Goal: Task Accomplishment & Management: Manage account settings

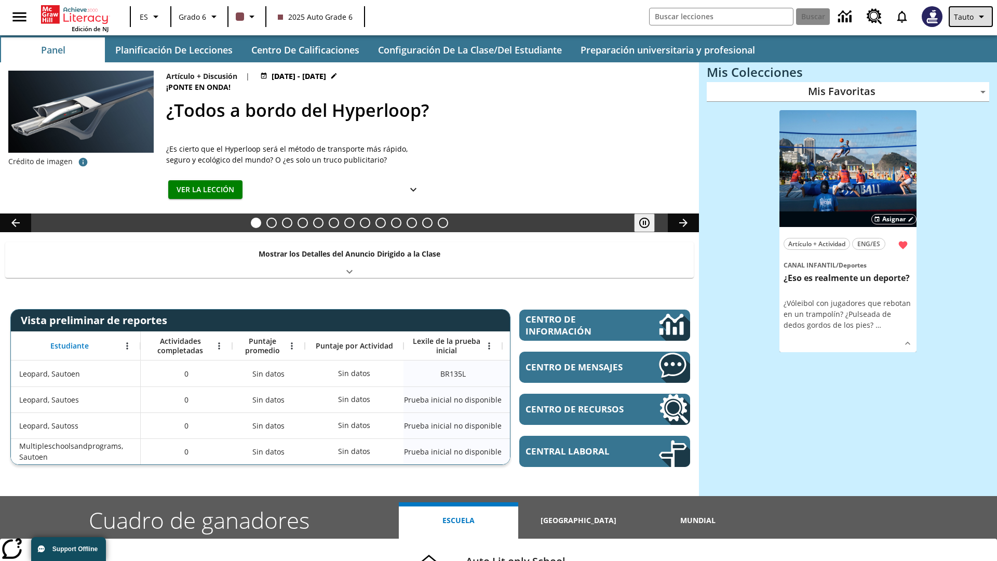
click at [971, 17] on span "Tauto" at bounding box center [964, 16] width 20 height 11
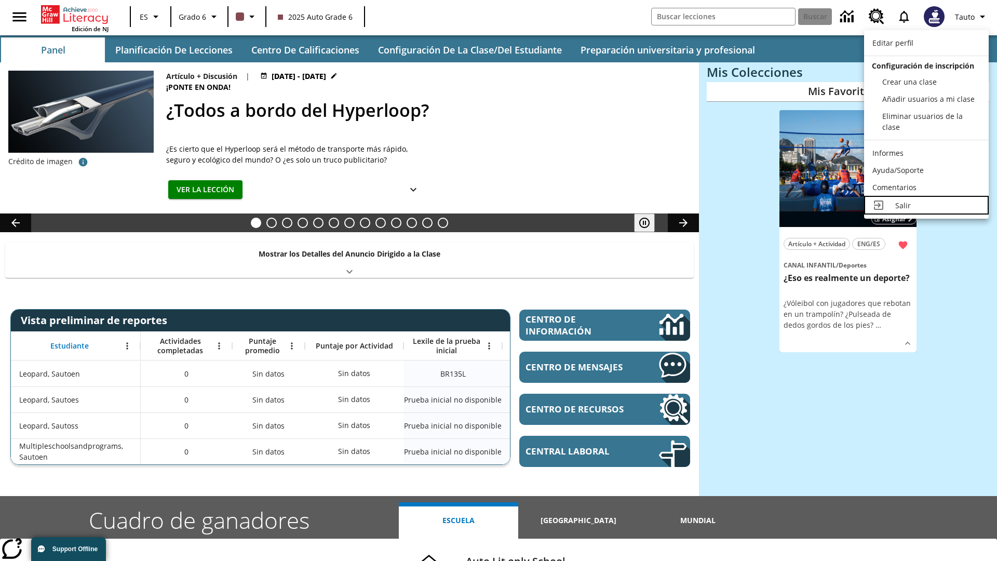
click at [926, 205] on div "Salir" at bounding box center [937, 205] width 85 height 11
